Goal: Information Seeking & Learning: Understand process/instructions

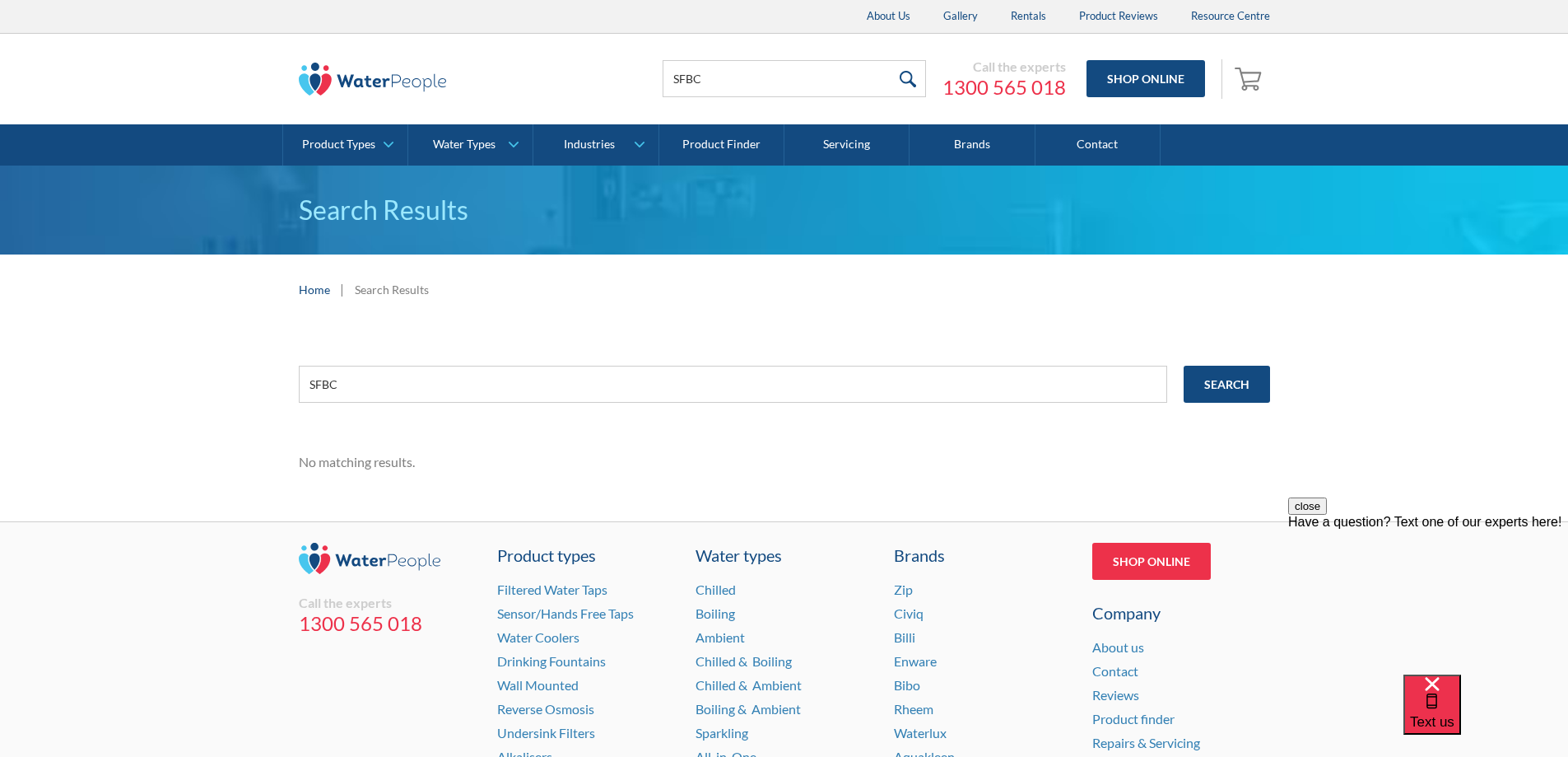
click at [735, 81] on input "SFBC" at bounding box center [794, 79] width 263 height 37
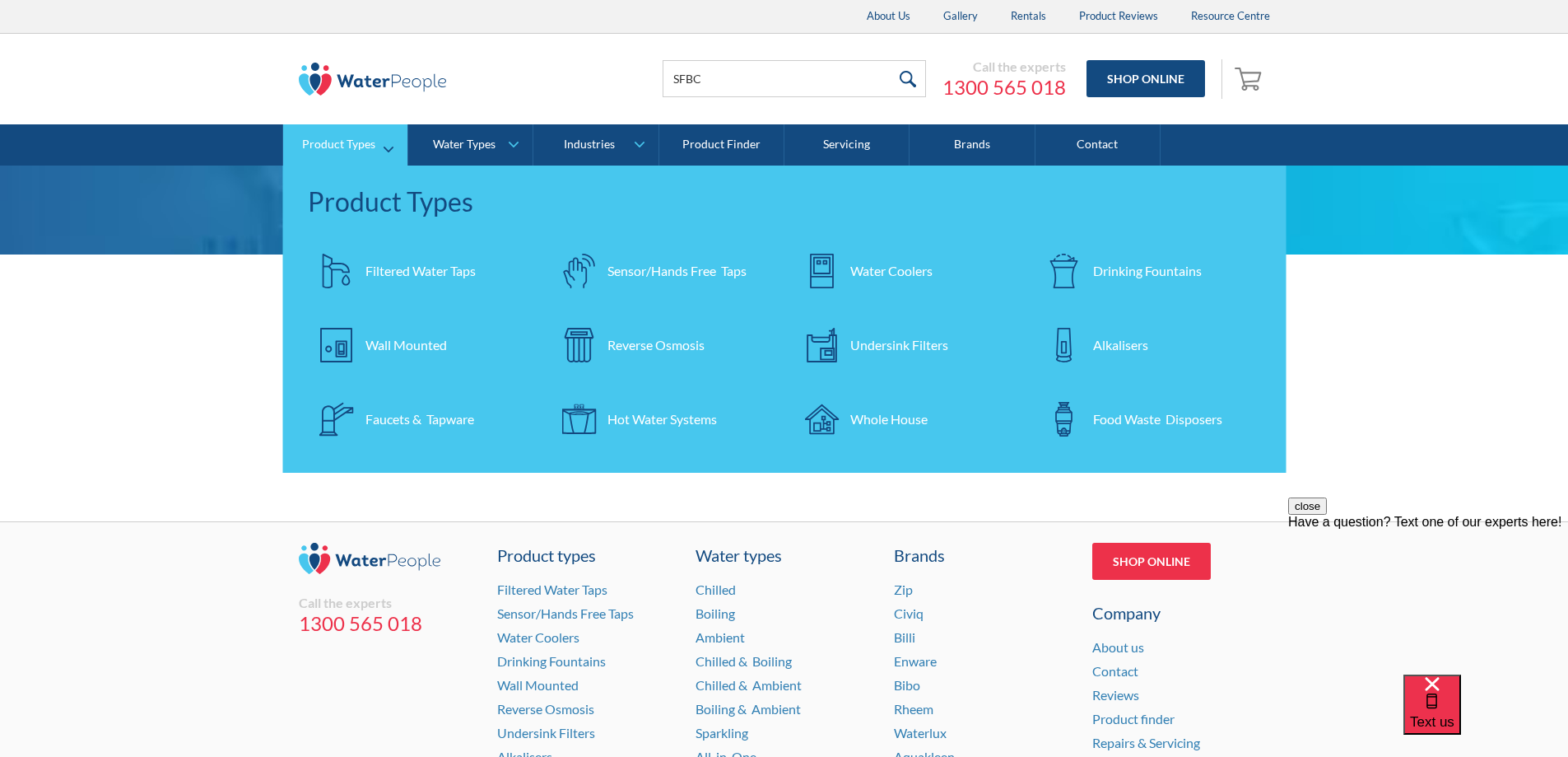
click at [1125, 266] on div "Drinking Fountains" at bounding box center [1147, 270] width 108 height 20
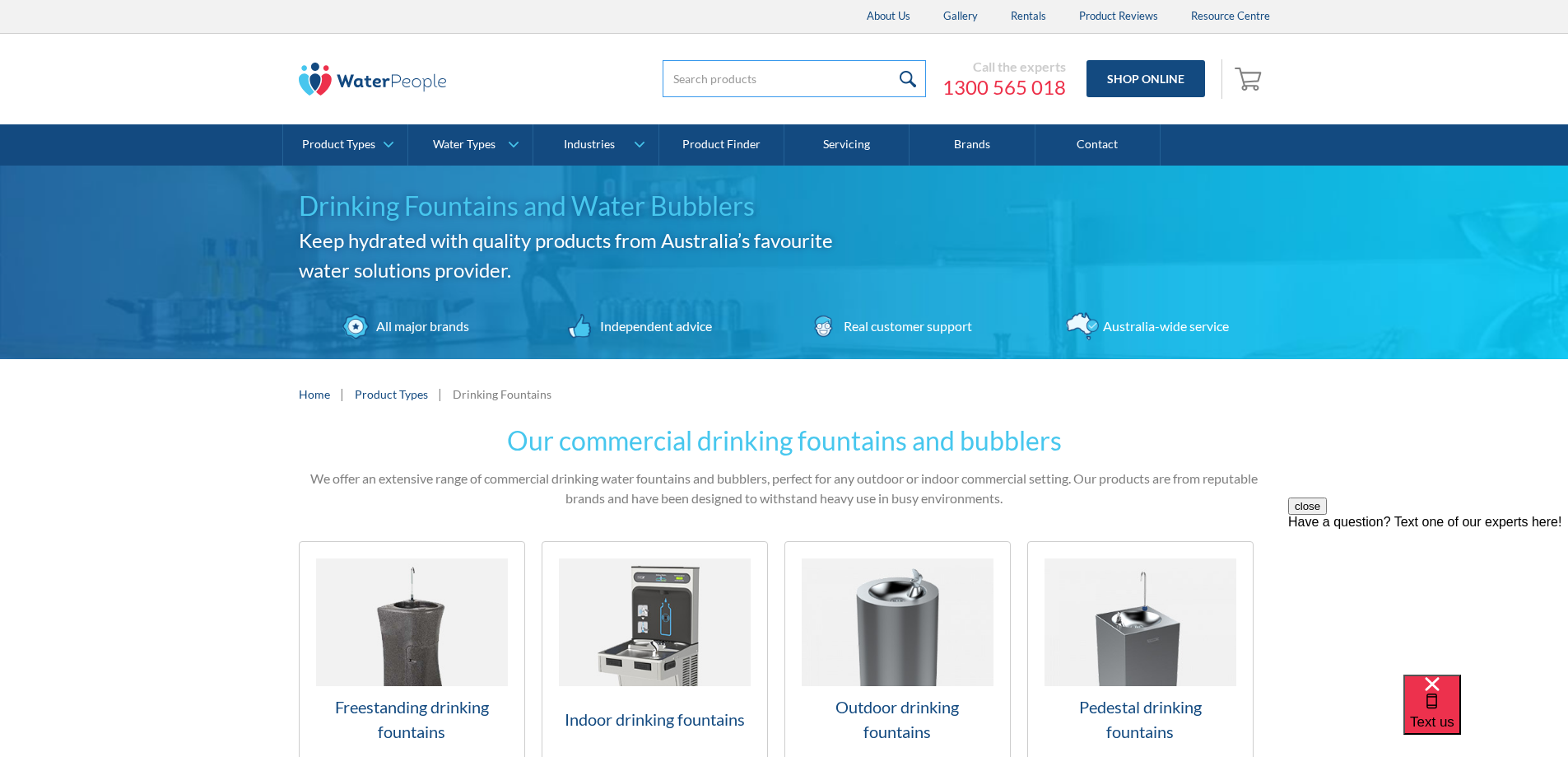
click at [753, 79] on input "search" at bounding box center [794, 79] width 263 height 37
type input "ACMDF"
click at [891, 60] on input "submit" at bounding box center [908, 79] width 35 height 37
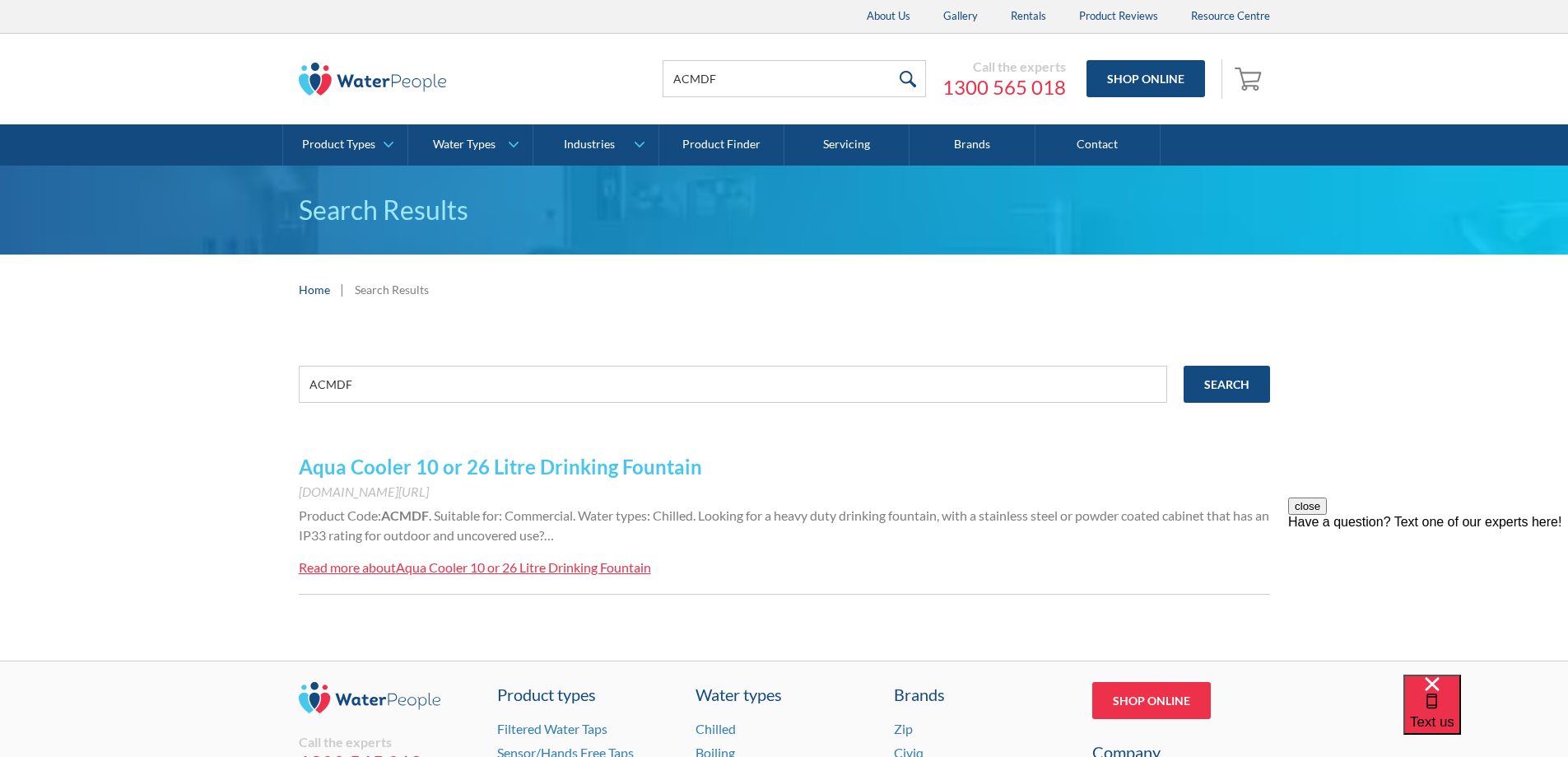
click at [495, 467] on link "Aqua Cooler 10 or 26 Litre Drinking Fountain" at bounding box center [500, 466] width 403 height 24
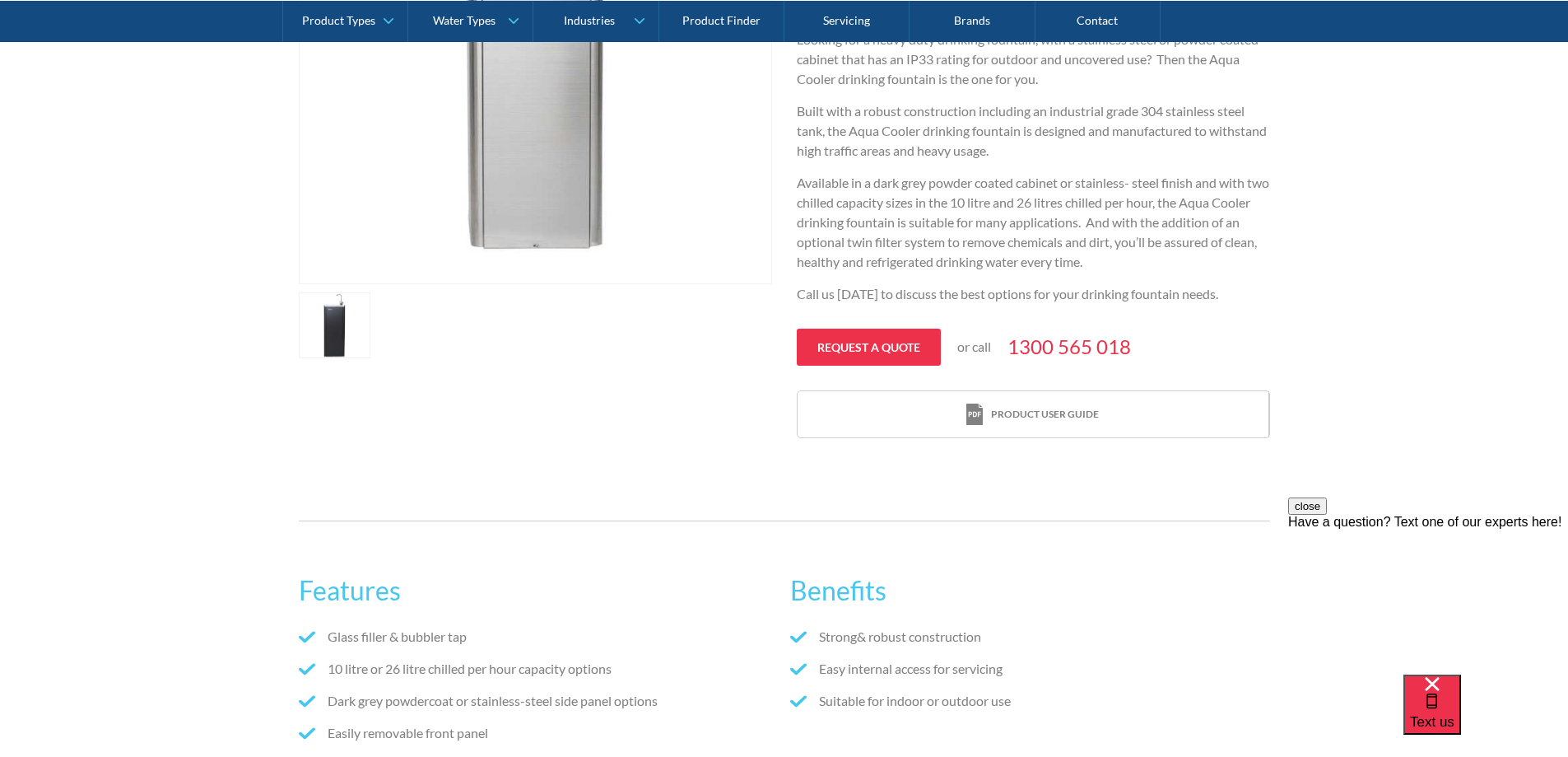
scroll to position [577, 0]
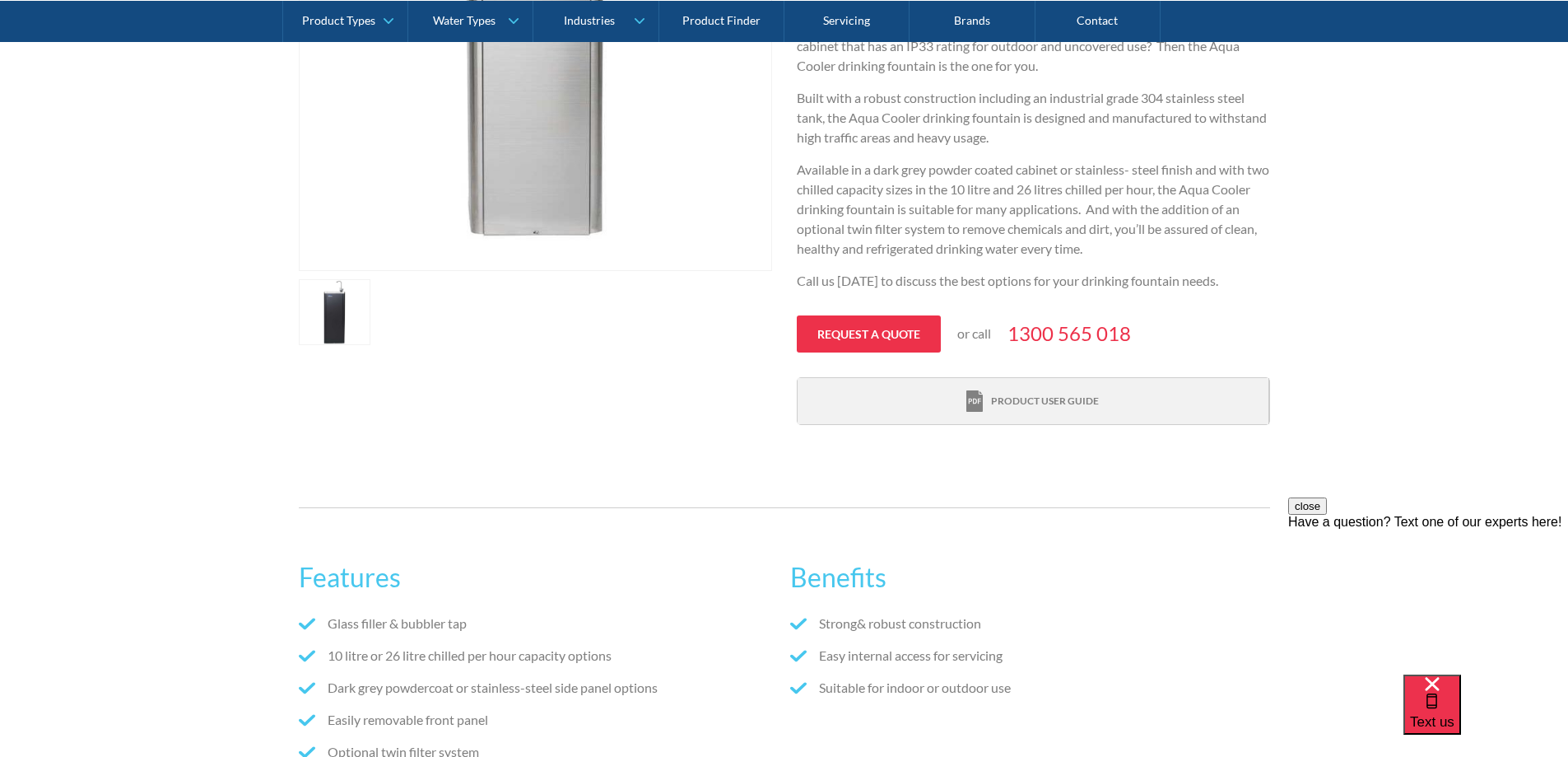
click at [989, 406] on div "Product user guide" at bounding box center [1033, 401] width 132 height 22
